Goal: Transaction & Acquisition: Purchase product/service

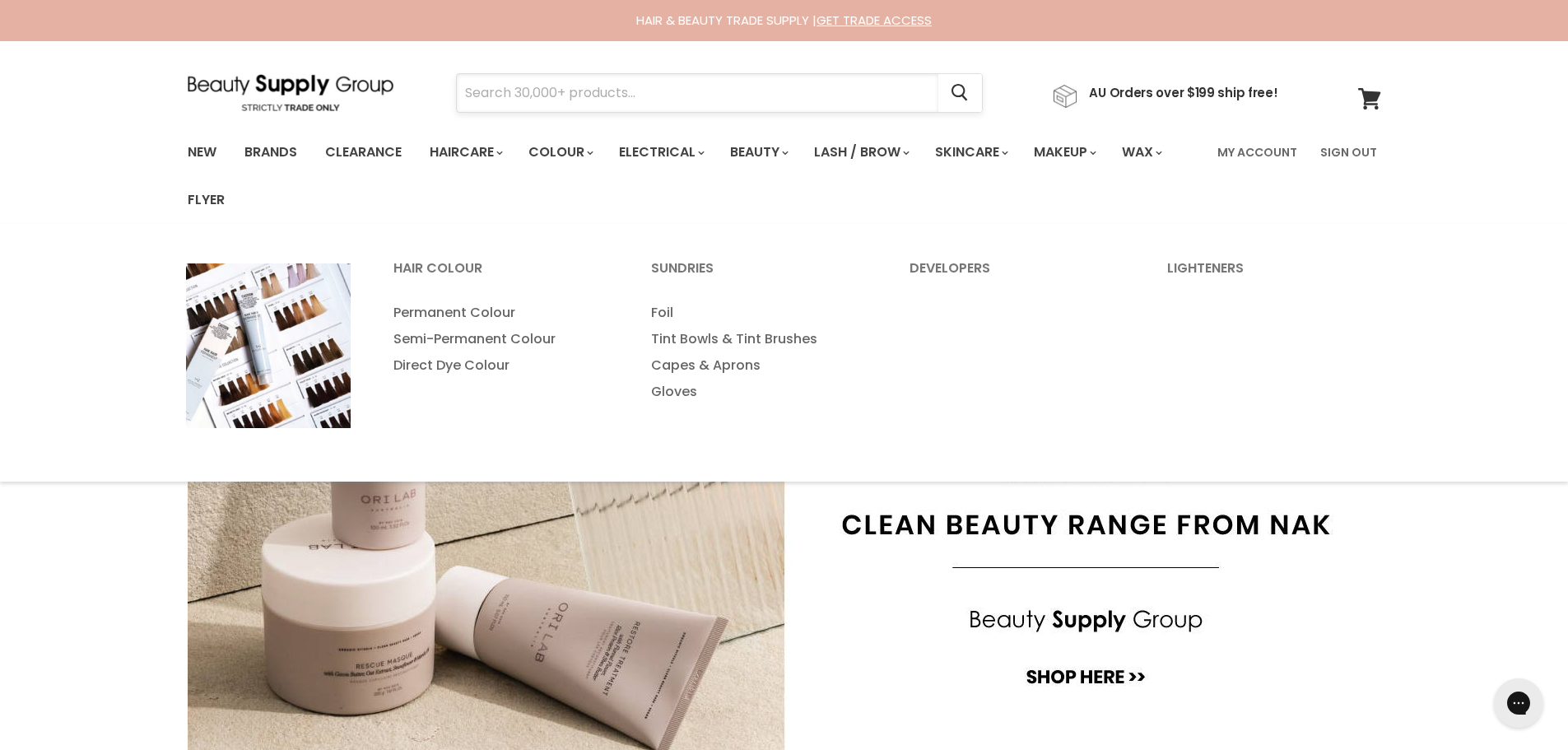
click at [551, 104] on input "Search" at bounding box center [697, 93] width 482 height 38
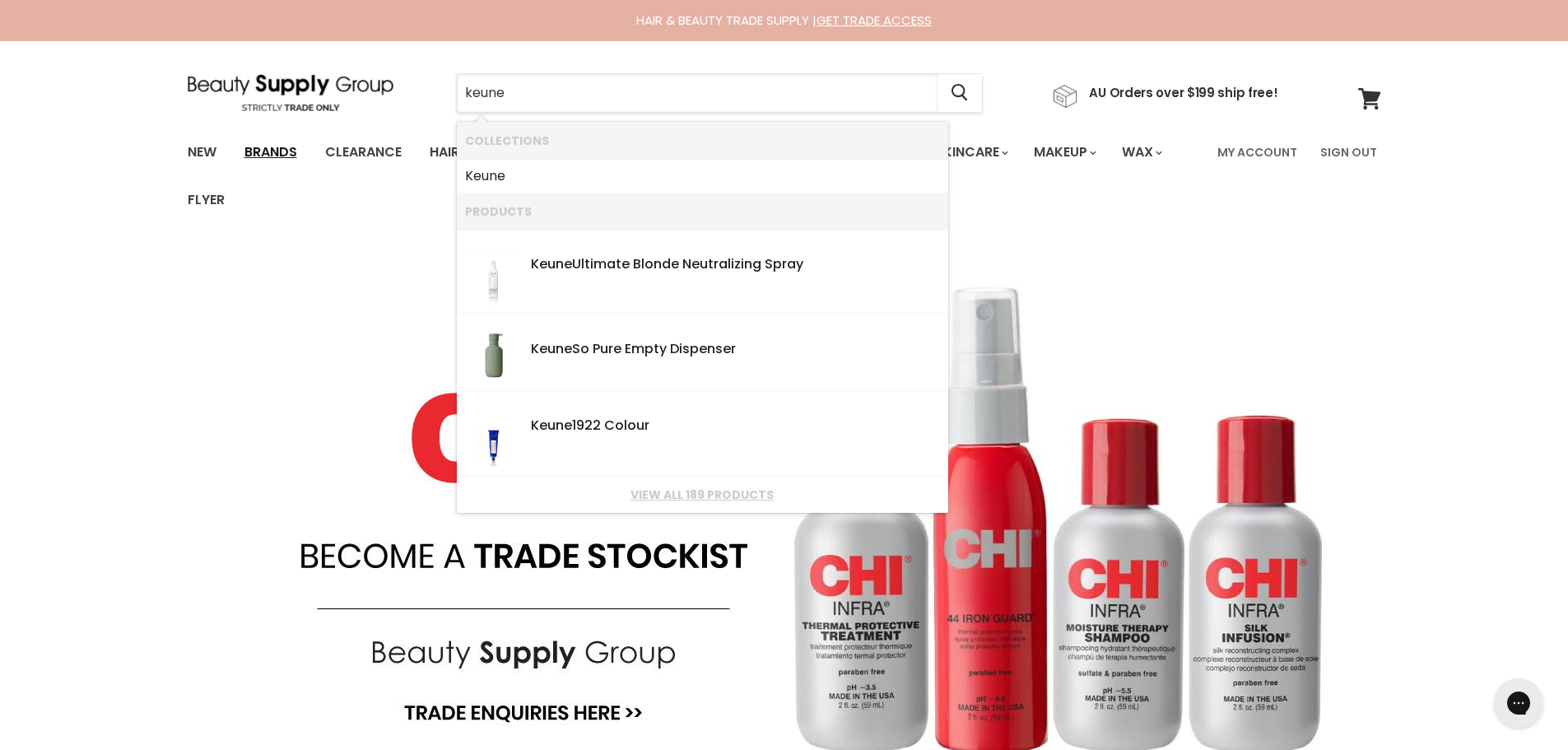
type input "keune"
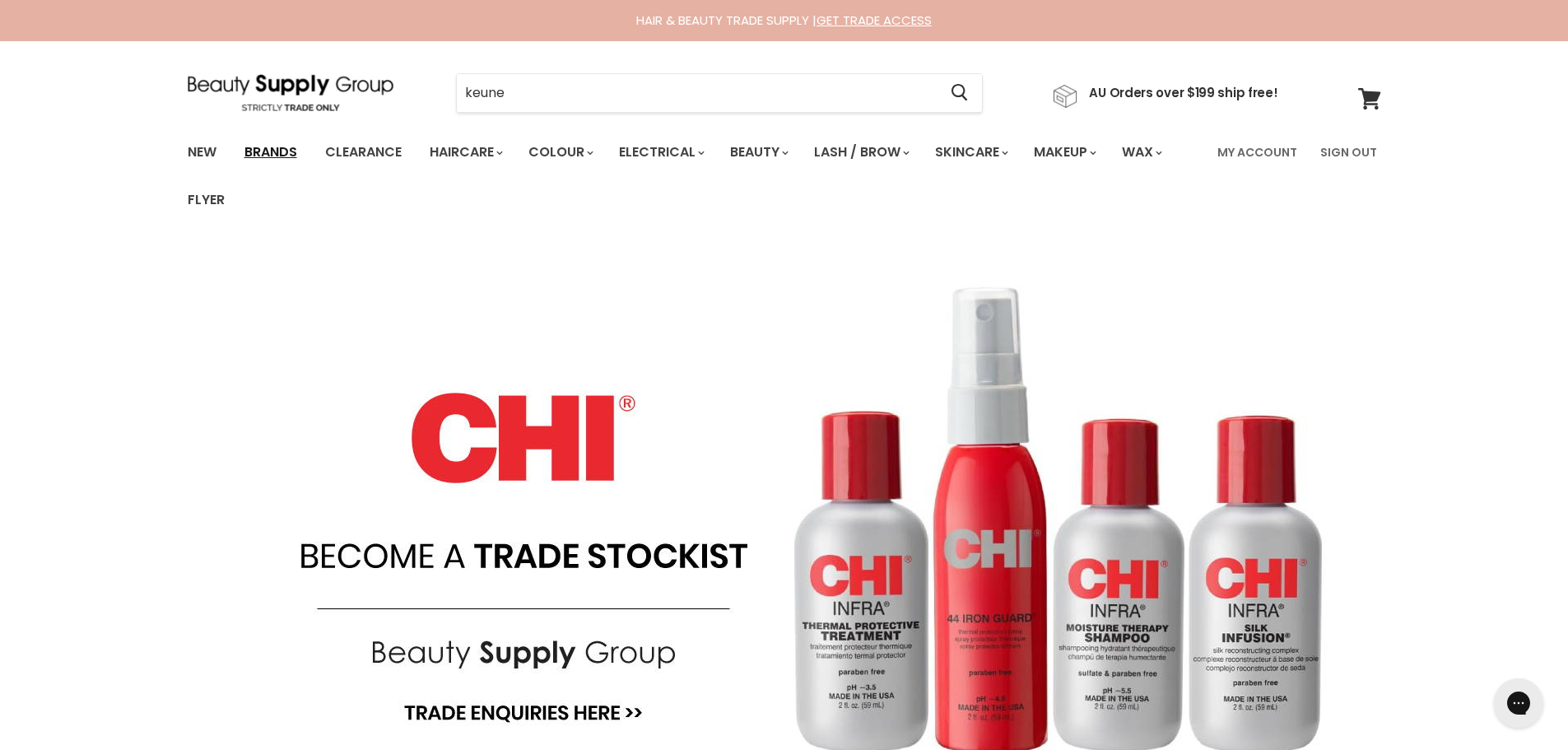
click at [281, 155] on link "Brands" at bounding box center [271, 153] width 78 height 34
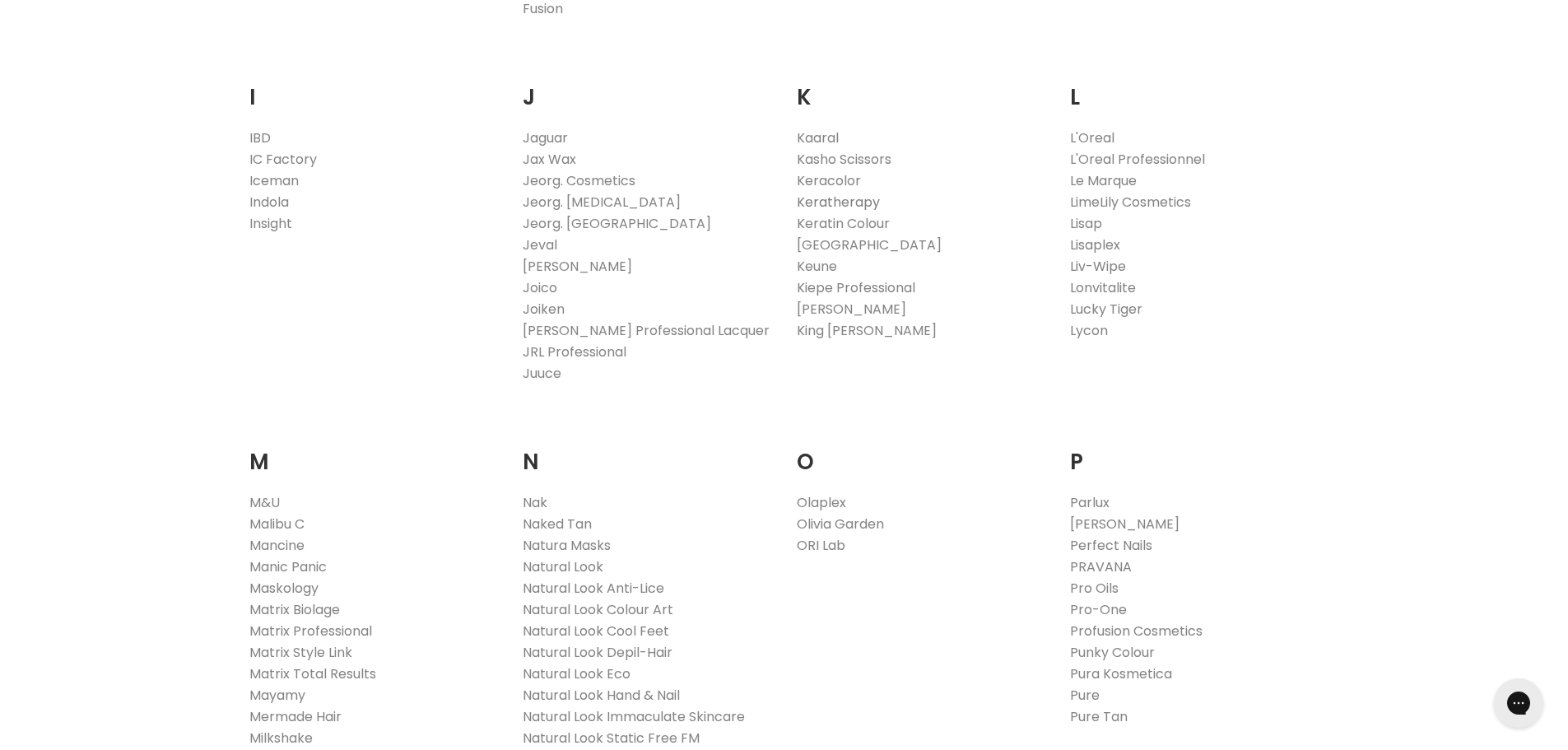
scroll to position [1564, 0]
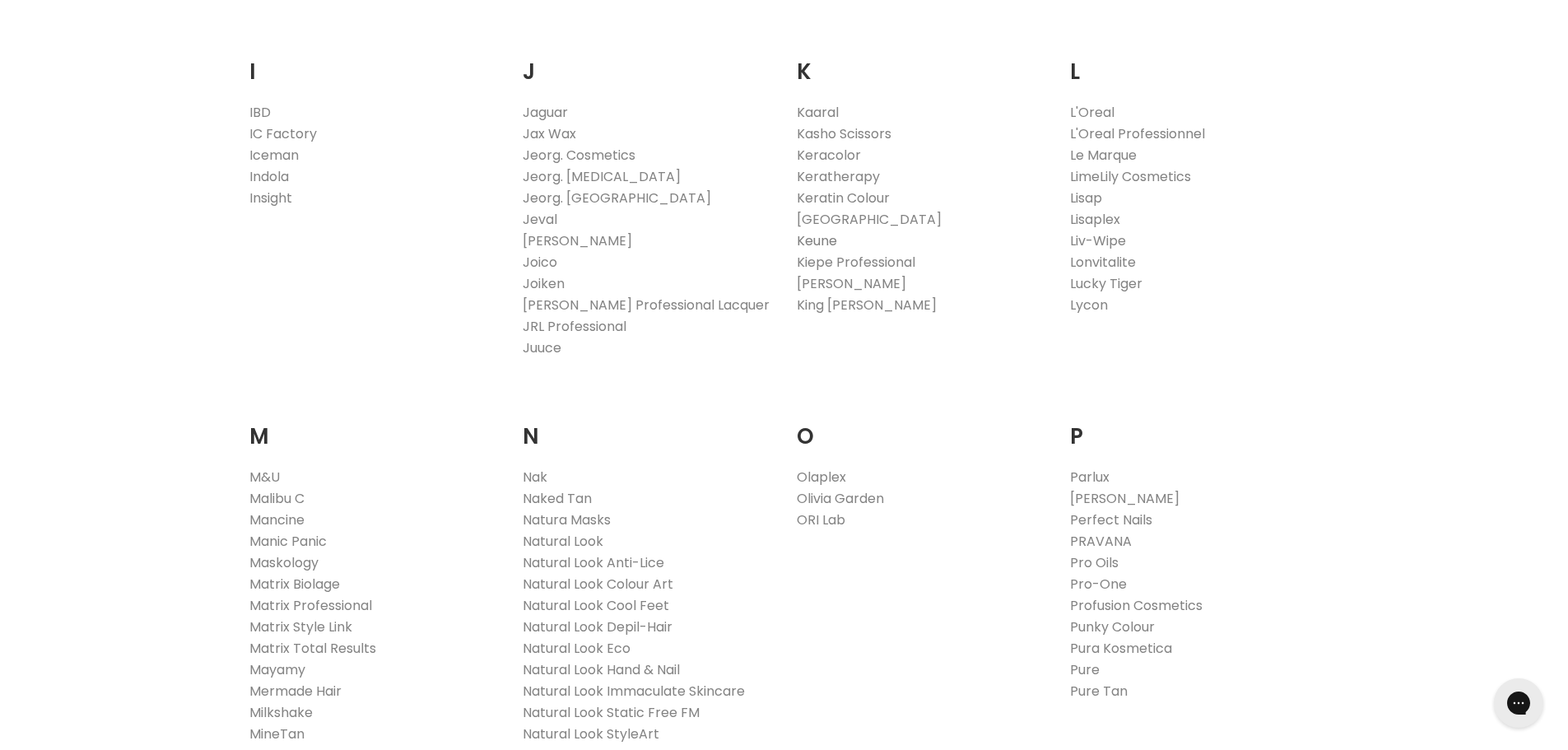
click at [826, 240] on link "Keune" at bounding box center [816, 240] width 41 height 19
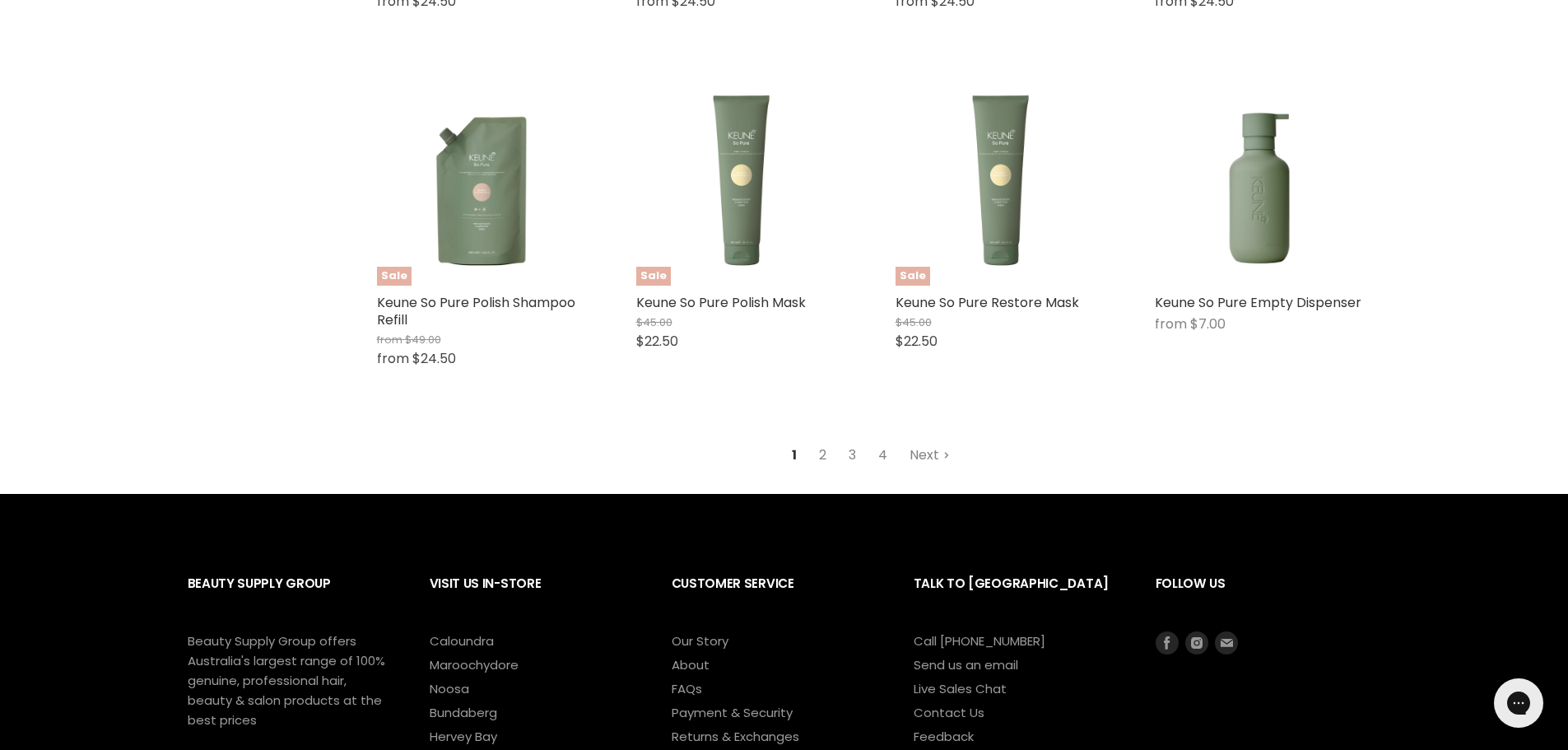
scroll to position [4693, 0]
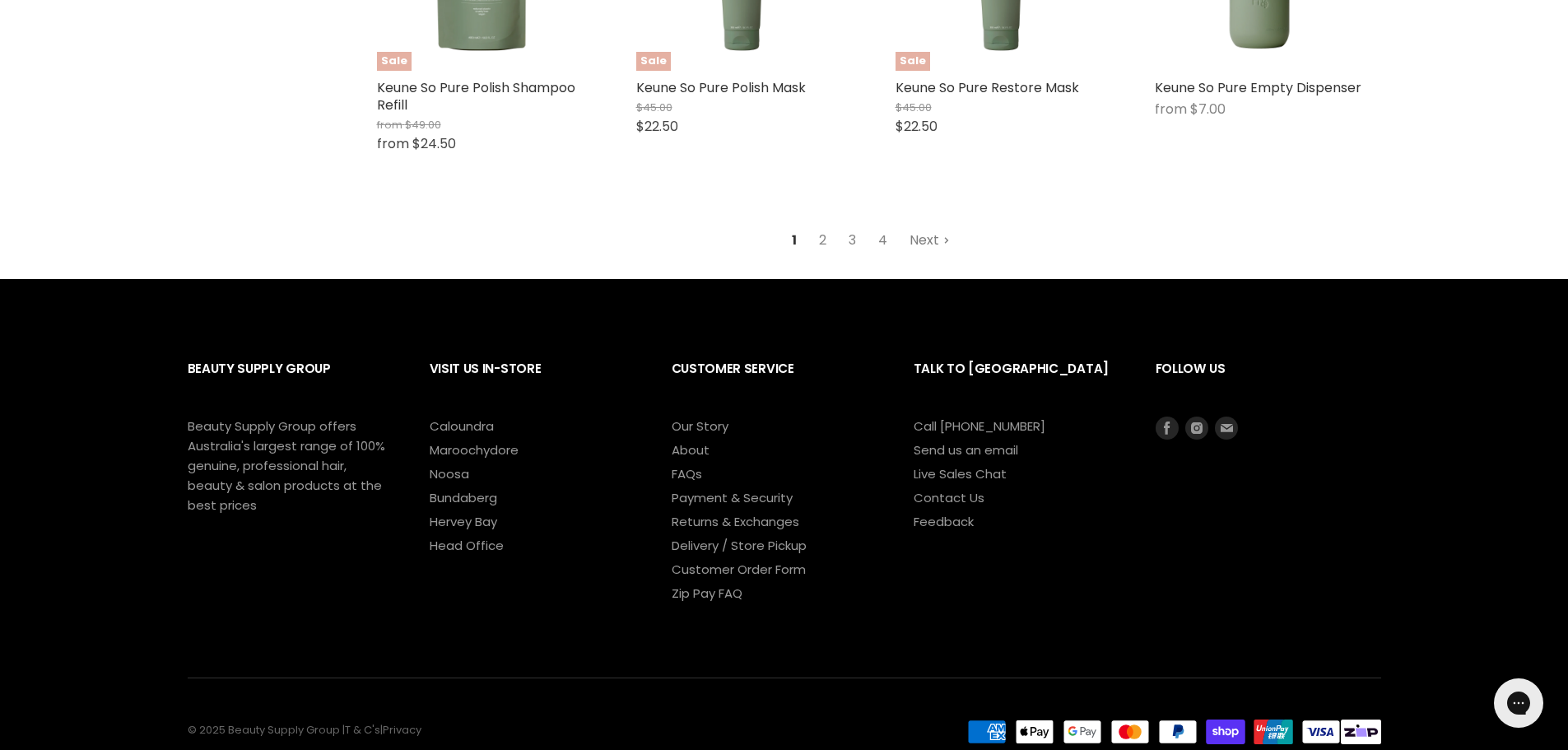
click at [920, 238] on link "Next" at bounding box center [929, 240] width 59 height 30
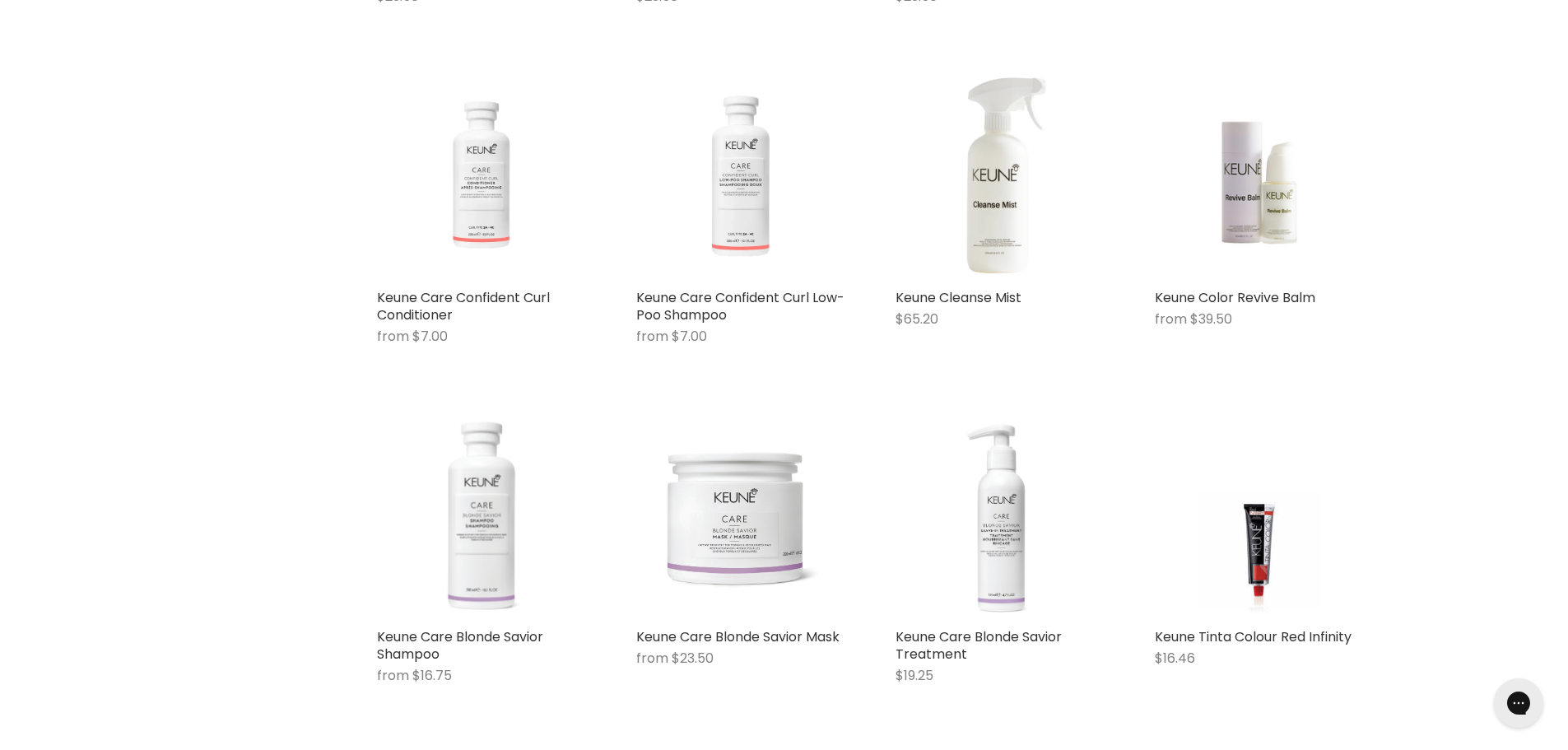
scroll to position [848, 0]
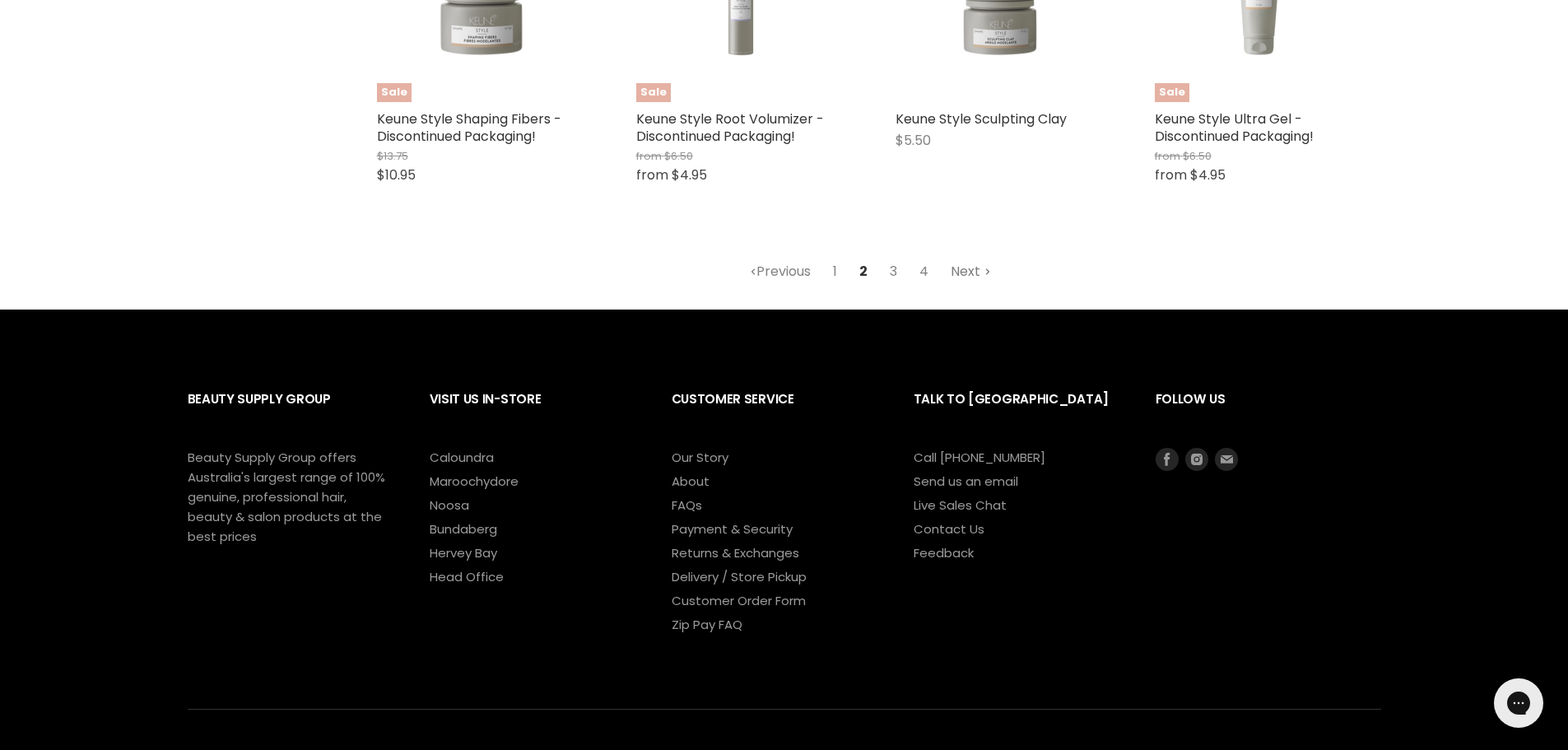
click at [981, 262] on link "Next" at bounding box center [971, 272] width 59 height 30
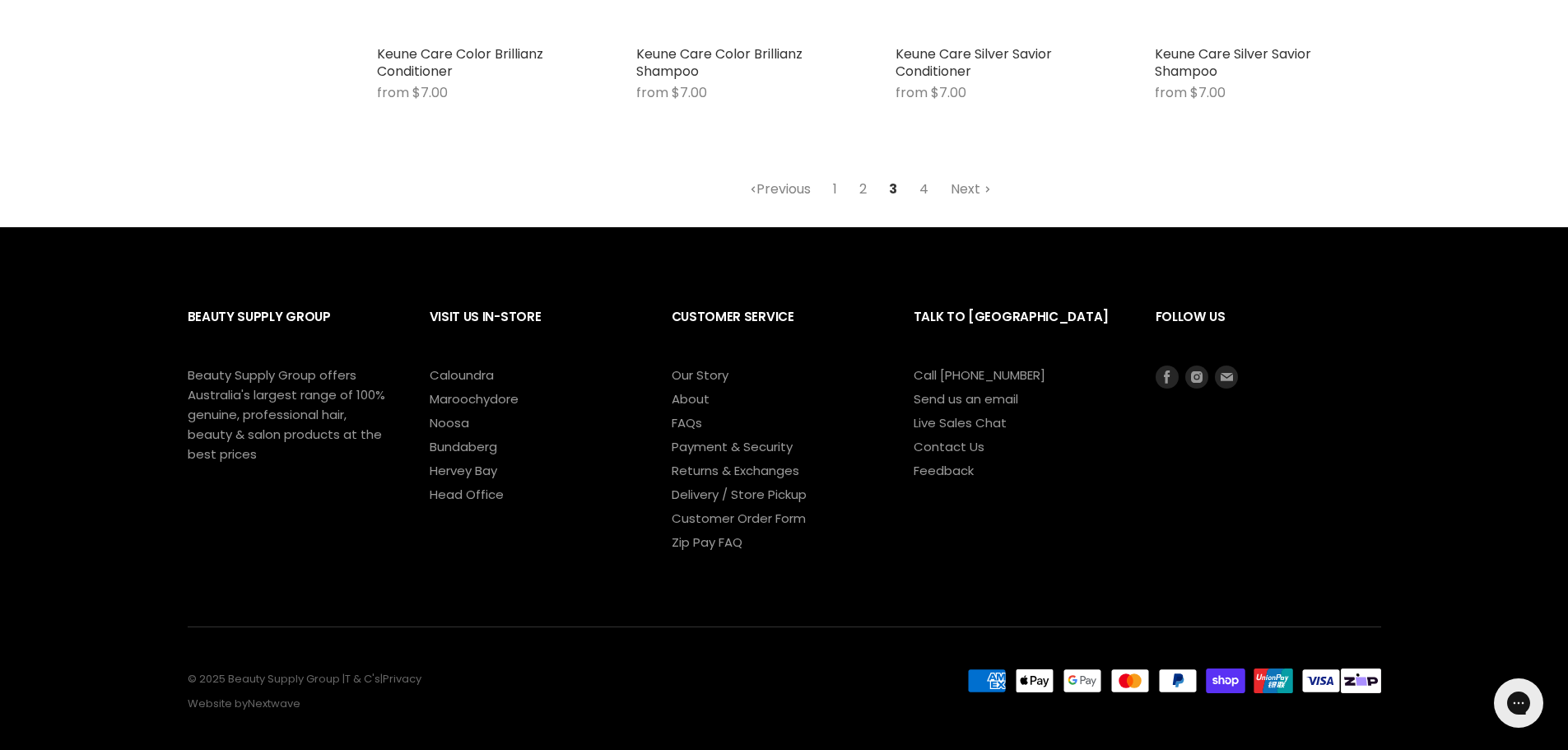
scroll to position [4961, 0]
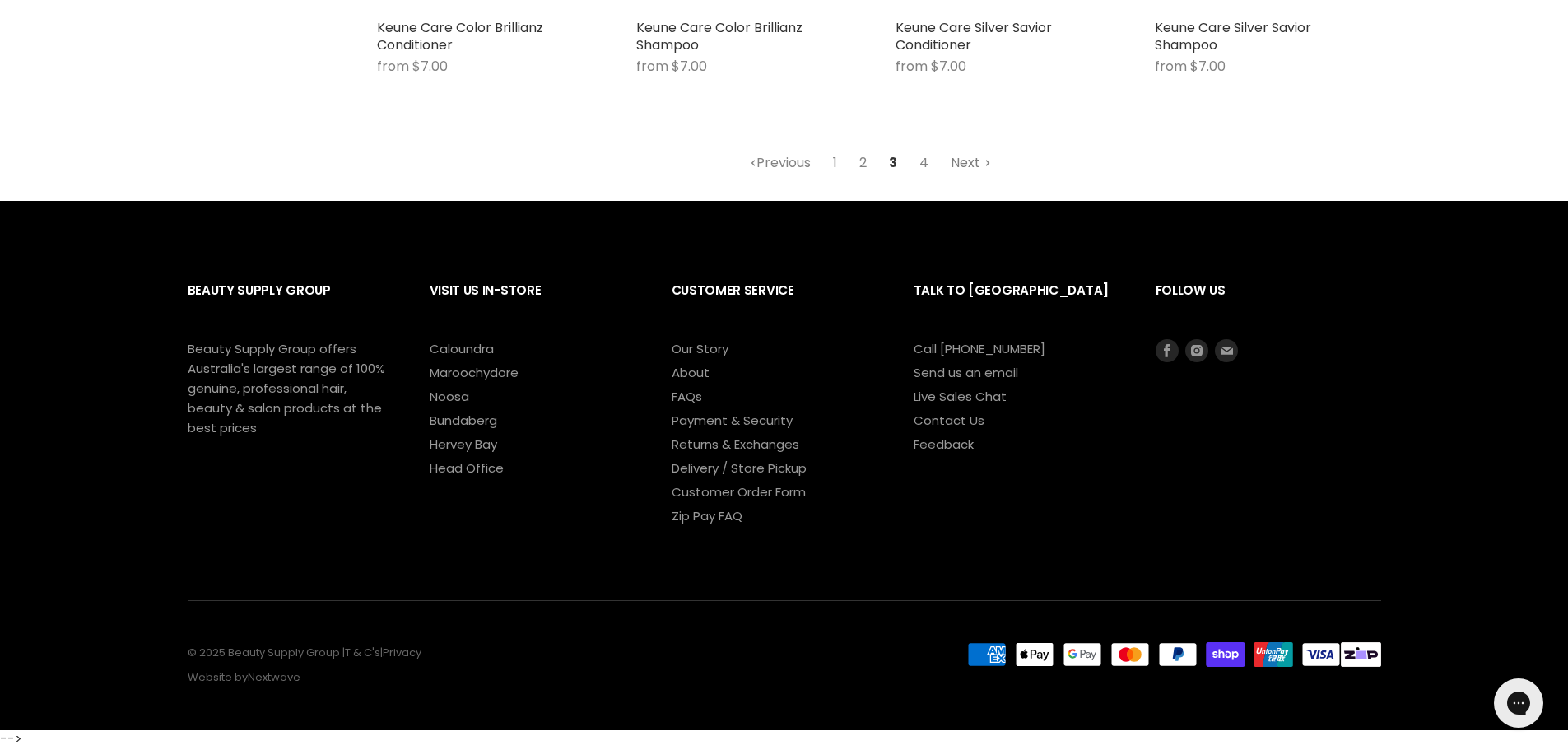
click at [969, 160] on link "Next" at bounding box center [971, 162] width 59 height 30
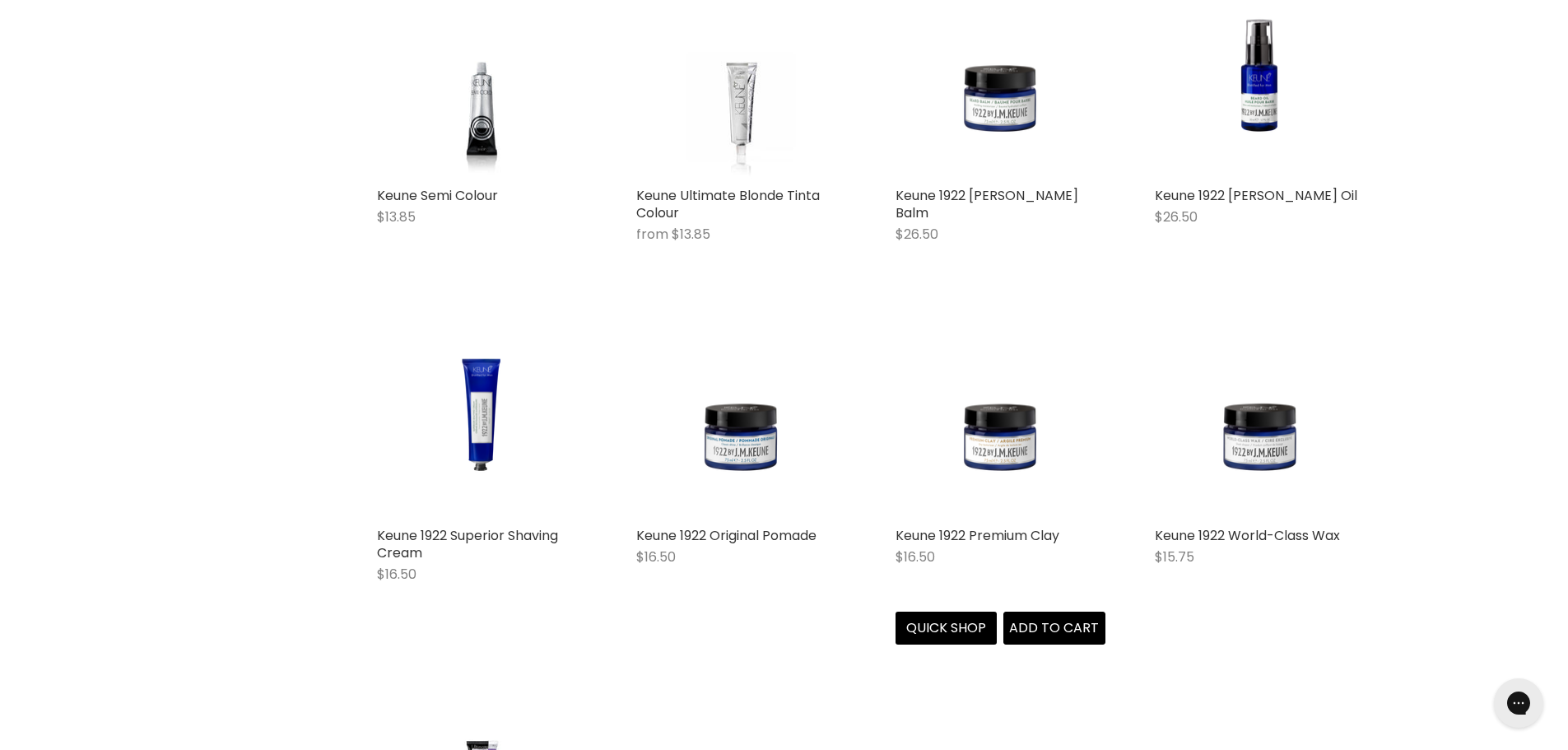
scroll to position [3977, 0]
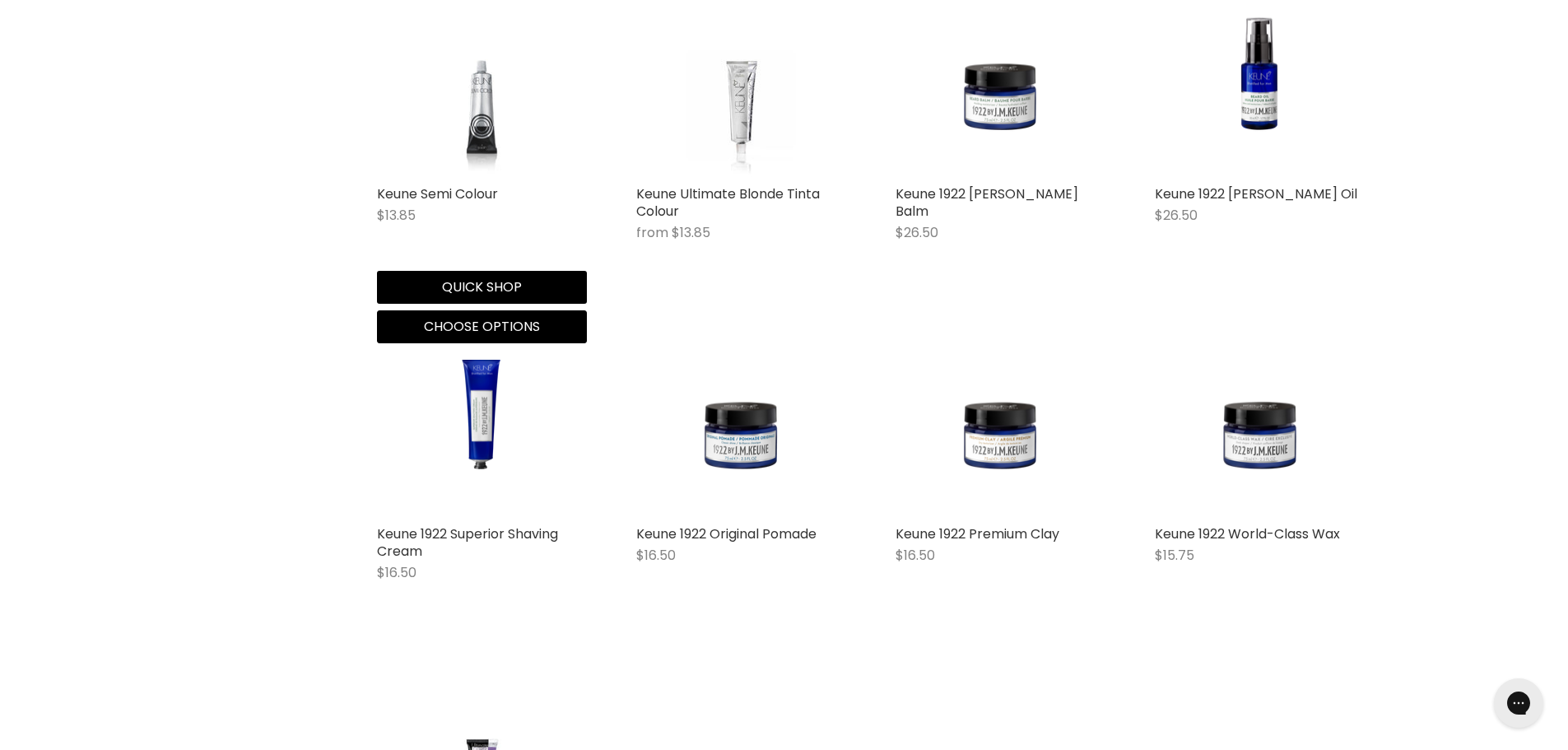
click at [475, 124] on img "Main content" at bounding box center [481, 72] width 157 height 210
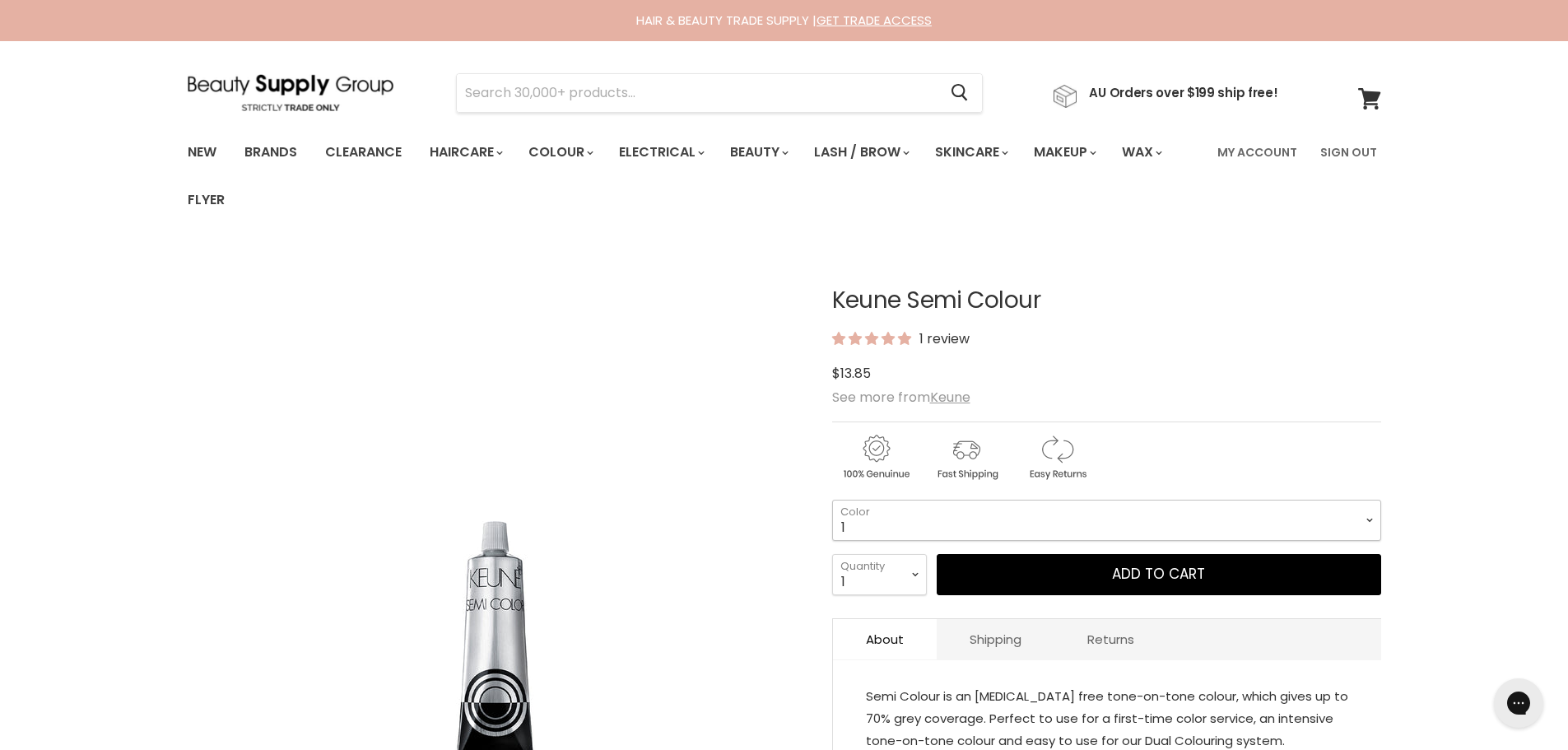
click at [1148, 518] on select "1 3 3.1 4 4.7 4.37 4.53 4.6 4.76ri 5 5.11 5.23 5.35 5.4 5.81" at bounding box center [1106, 521] width 549 height 42
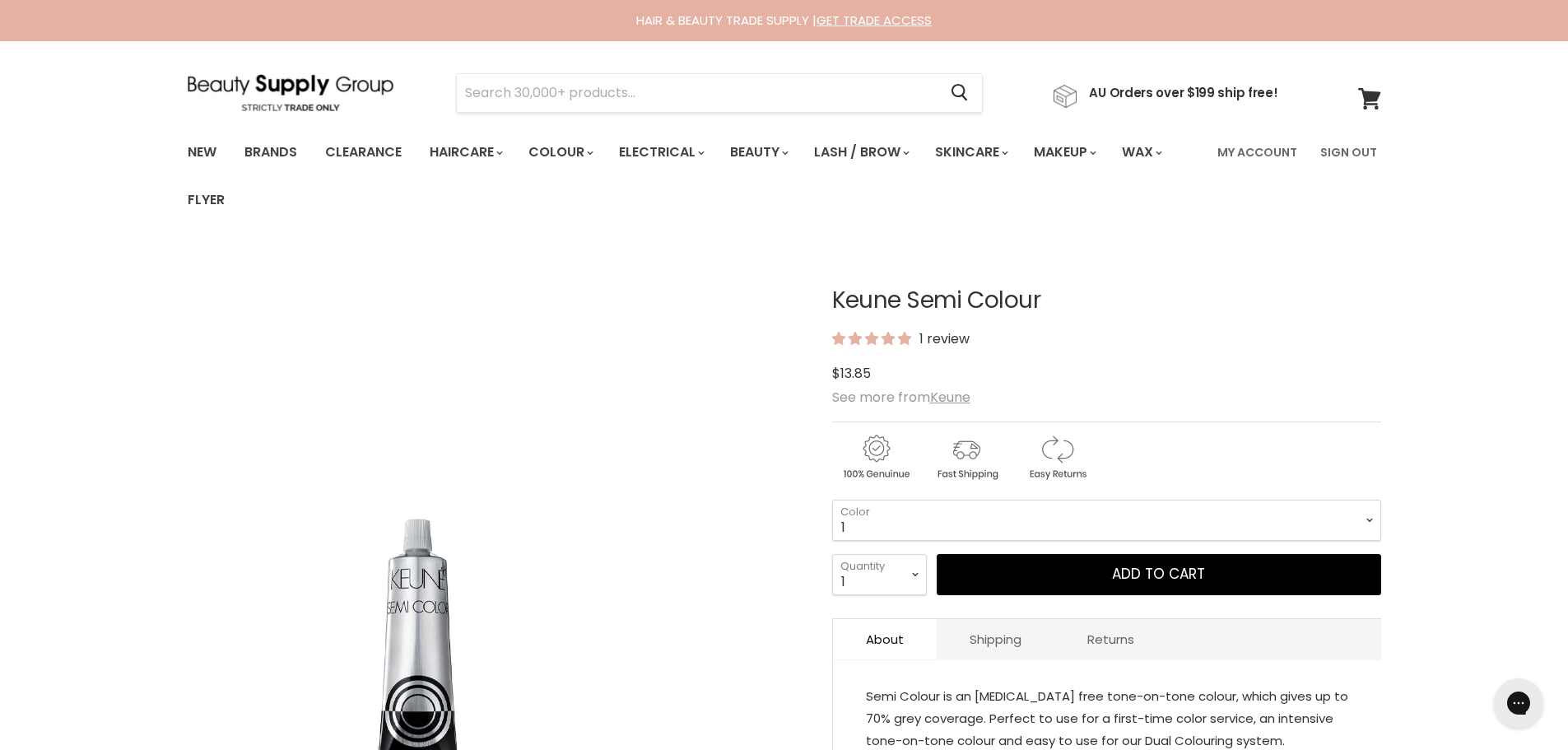
click at [619, 366] on img "Keune Semi Colour image. Click or Scroll to Zoom." at bounding box center [417, 554] width 461 height 616
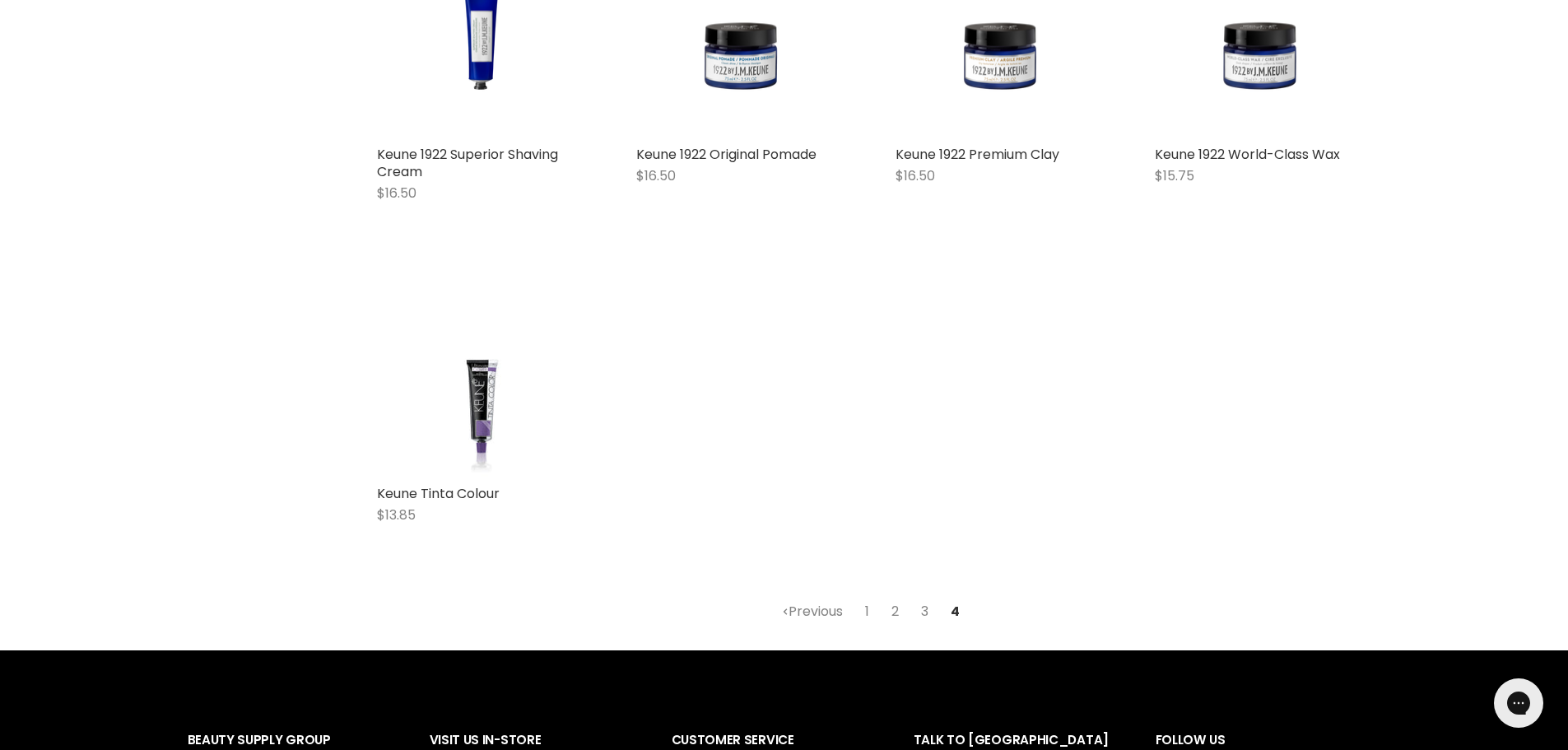
scroll to position [3945, 0]
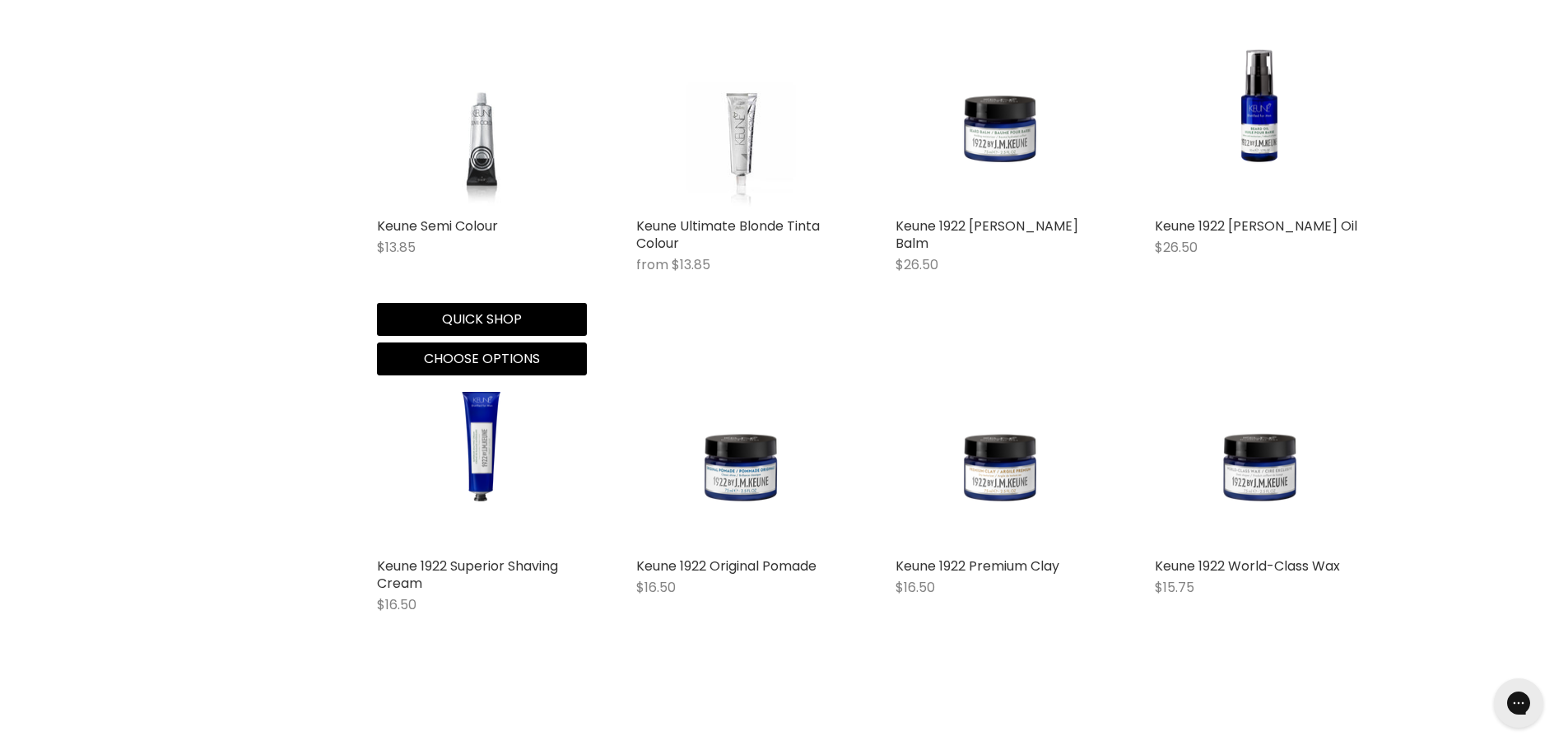
click at [481, 193] on img "Main content" at bounding box center [481, 104] width 157 height 210
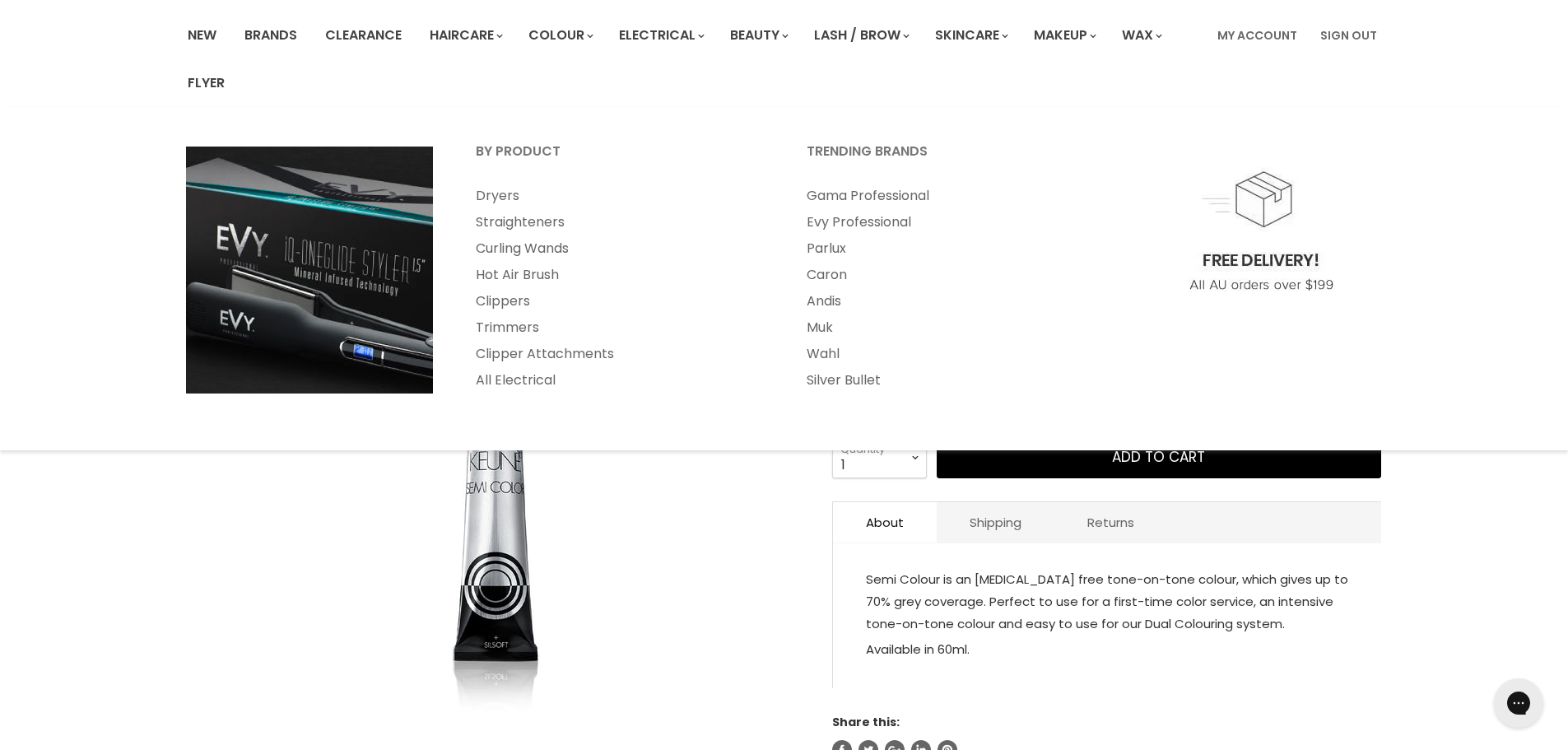
scroll to position [329, 0]
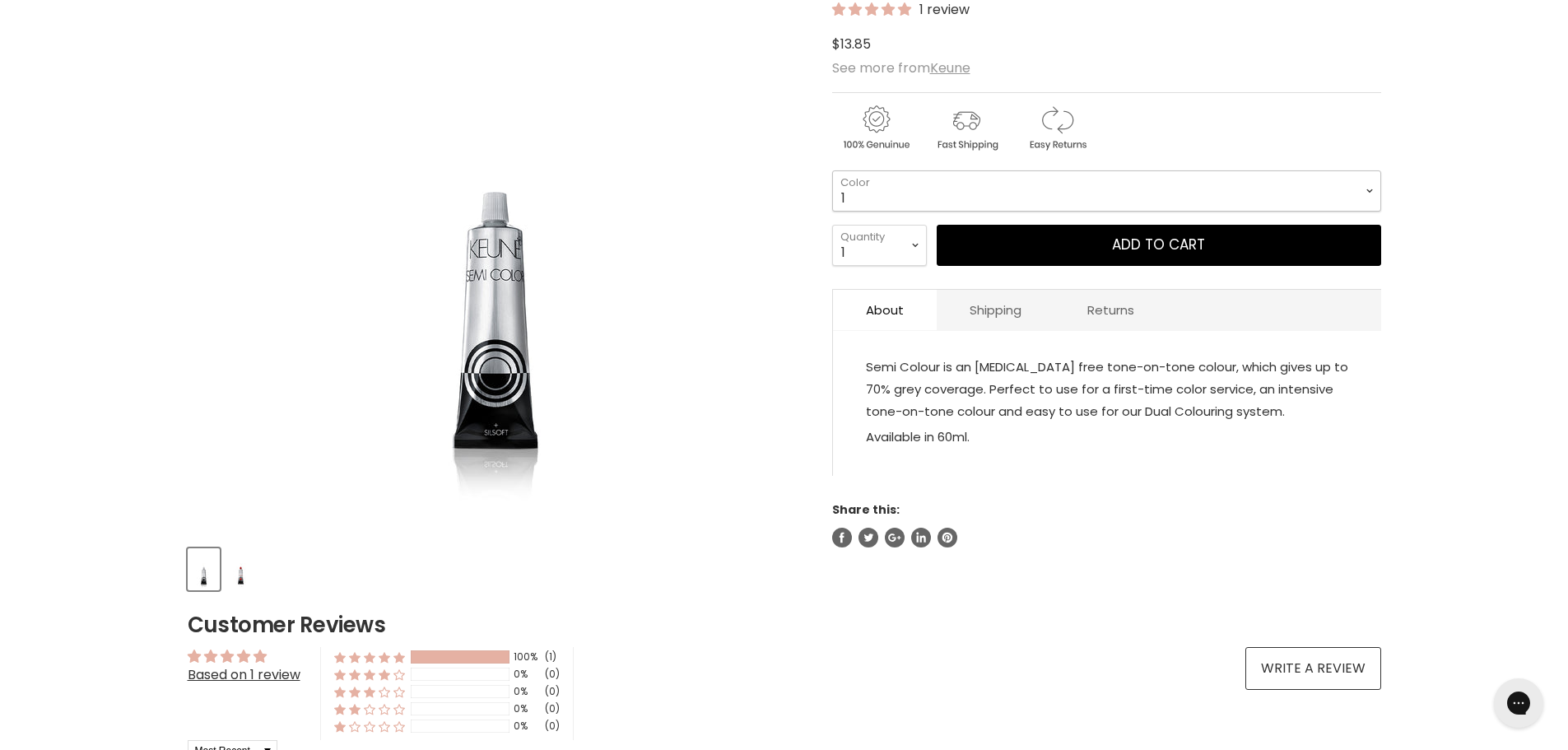
click at [1136, 184] on select "1 3 3.1 4 4.7 4.37 4.53 4.6 4.76ri 5 5.11 5.23 5.35 5.4 5.81" at bounding box center [1106, 191] width 549 height 42
click at [1435, 236] on div "Home Keune Keune Semi Colour Click or scroll to zoom Tap or pinch to zoom" at bounding box center [784, 691] width 1568 height 1548
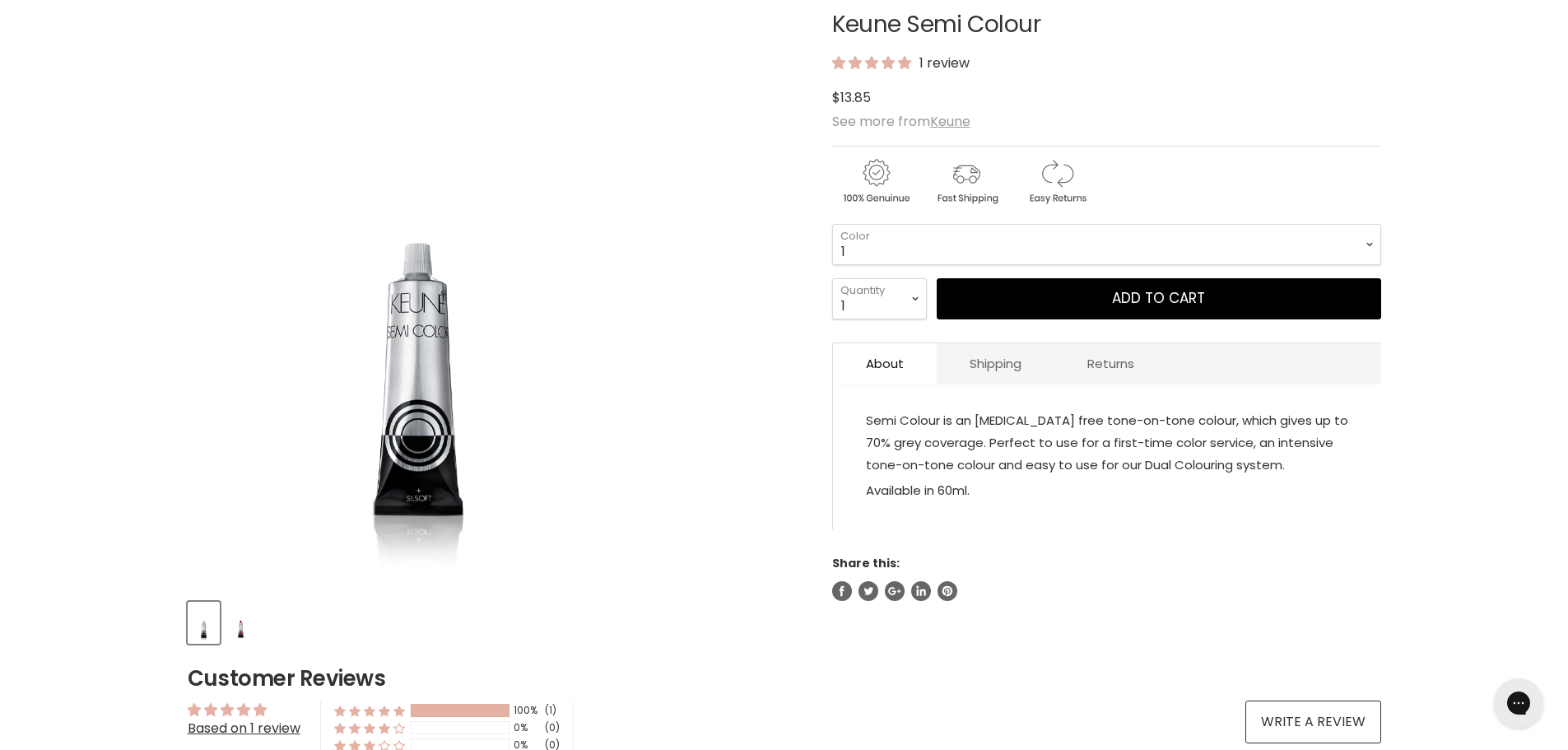
scroll to position [247, 0]
